Goal: Entertainment & Leisure: Consume media (video, audio)

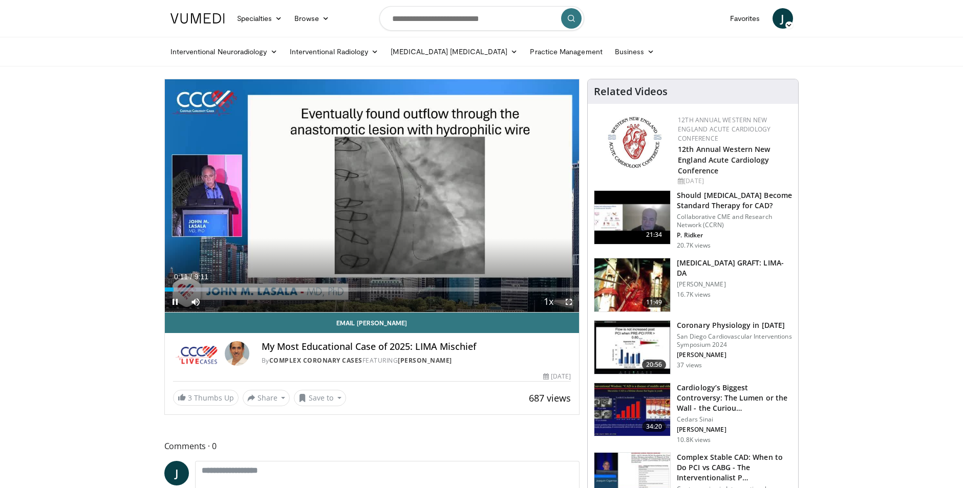
click at [572, 302] on span "Video Player" at bounding box center [569, 302] width 20 height 20
